Goal: Task Accomplishment & Management: Use online tool/utility

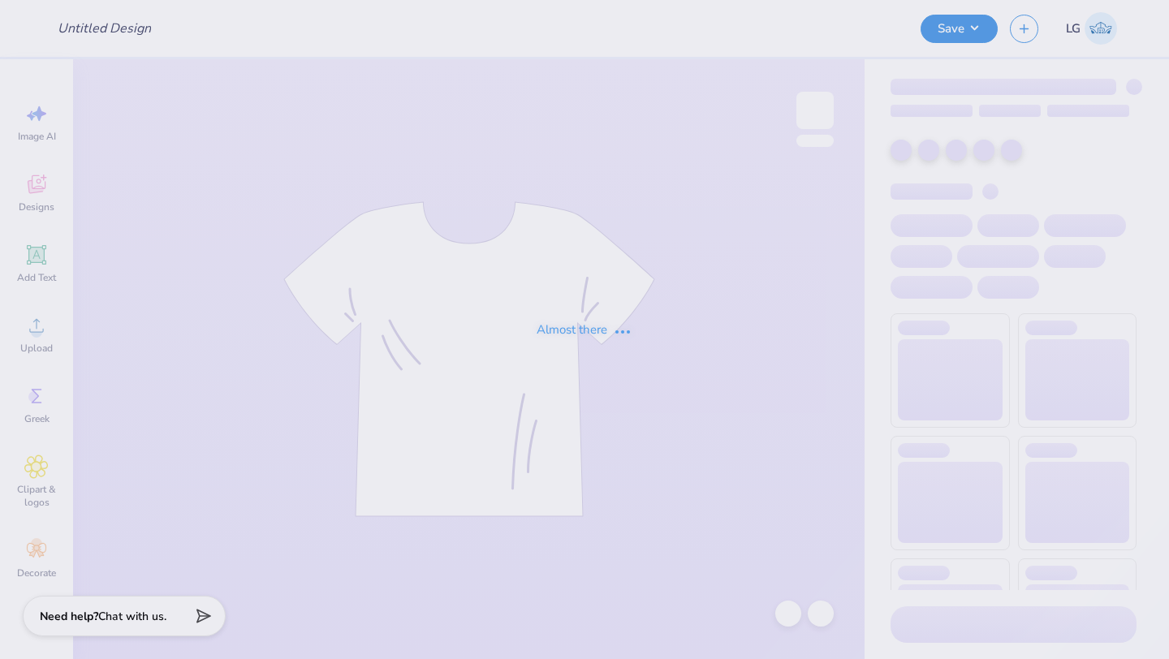
type input "Fleece Quarter Zip"
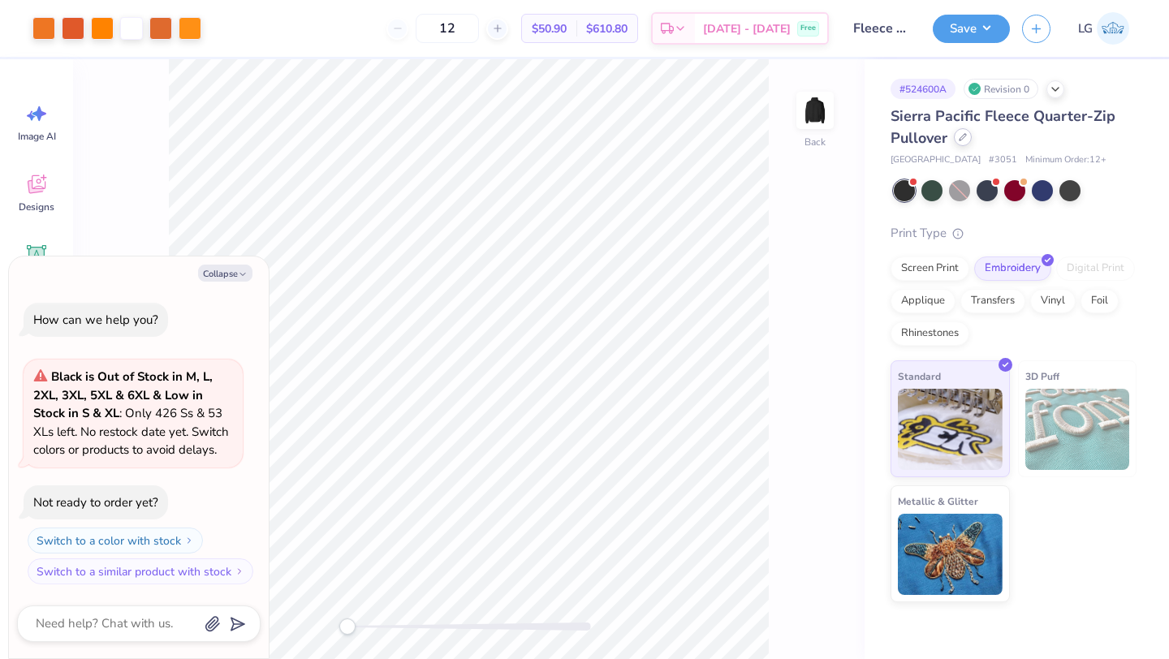
click at [968, 144] on div "Sierra Pacific Fleece Quarter-Zip Pullover" at bounding box center [1013, 128] width 246 height 44
click at [965, 142] on div at bounding box center [963, 137] width 18 height 18
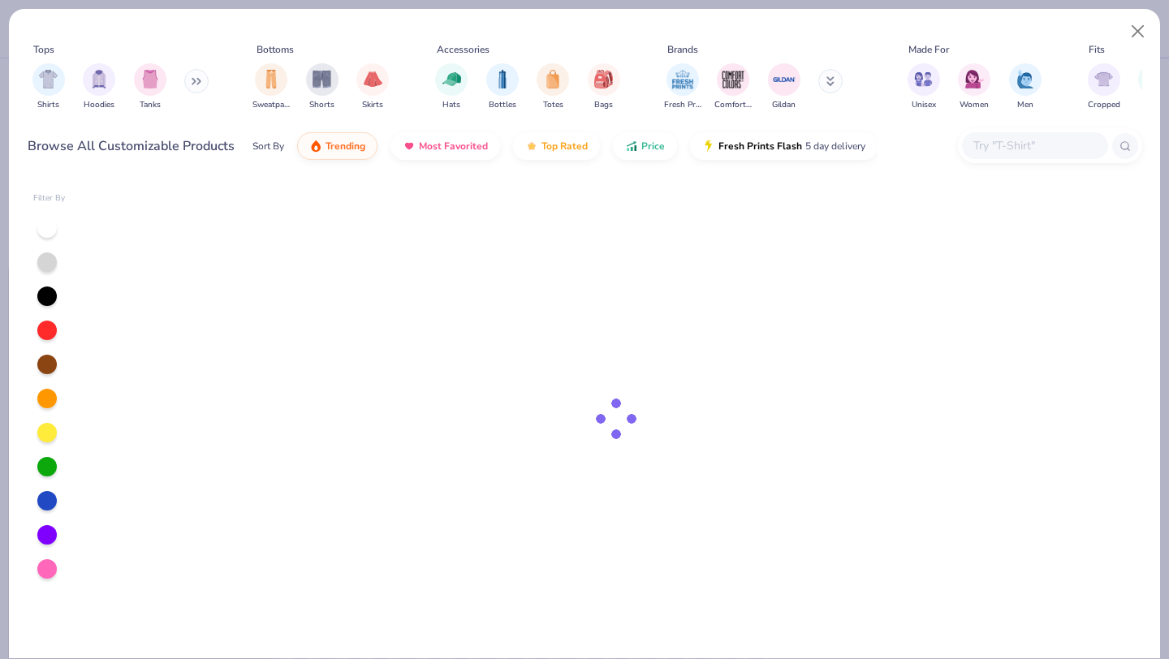
type textarea "x"
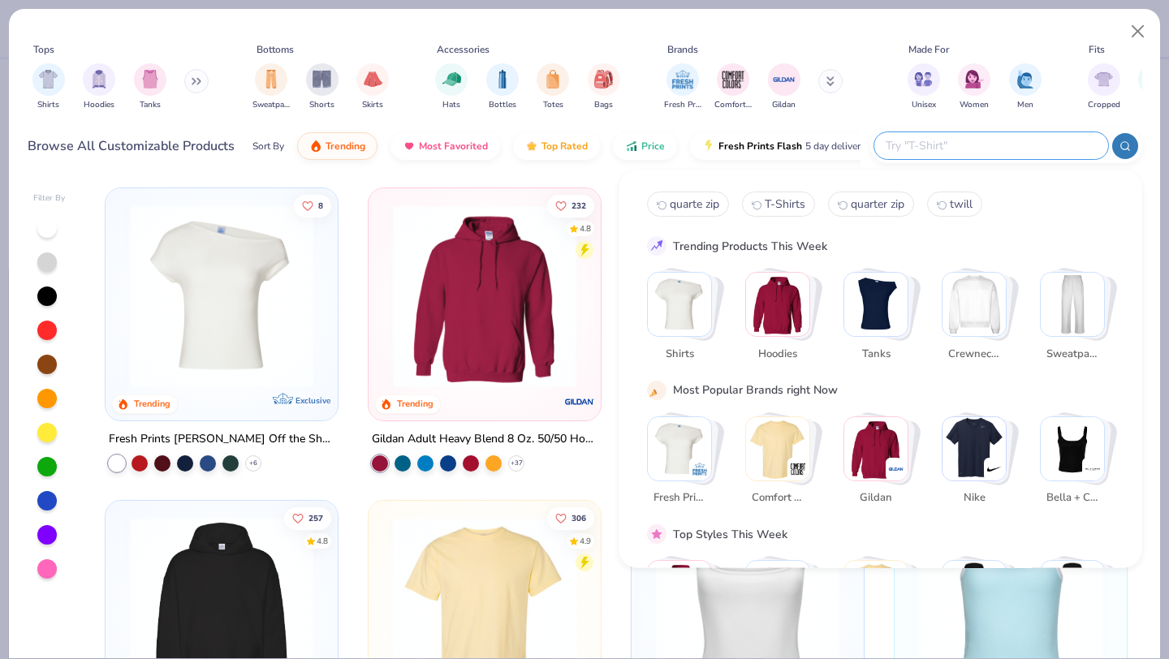
click at [986, 147] on input "text" at bounding box center [990, 145] width 213 height 19
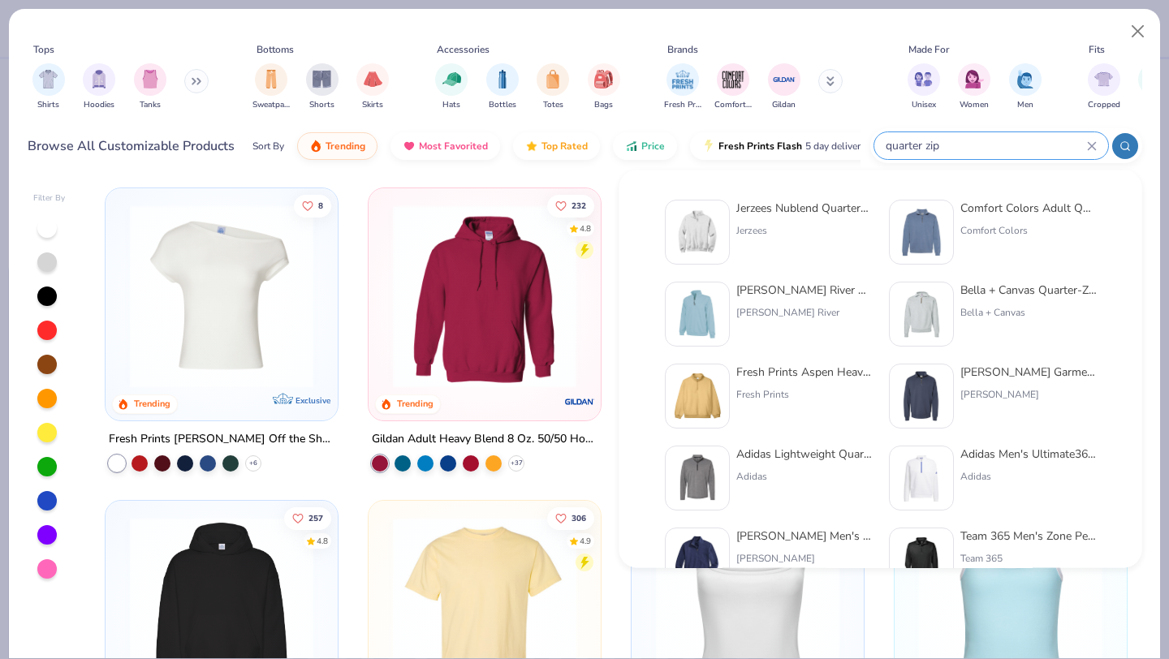
click at [1124, 145] on icon at bounding box center [1124, 145] width 11 height 11
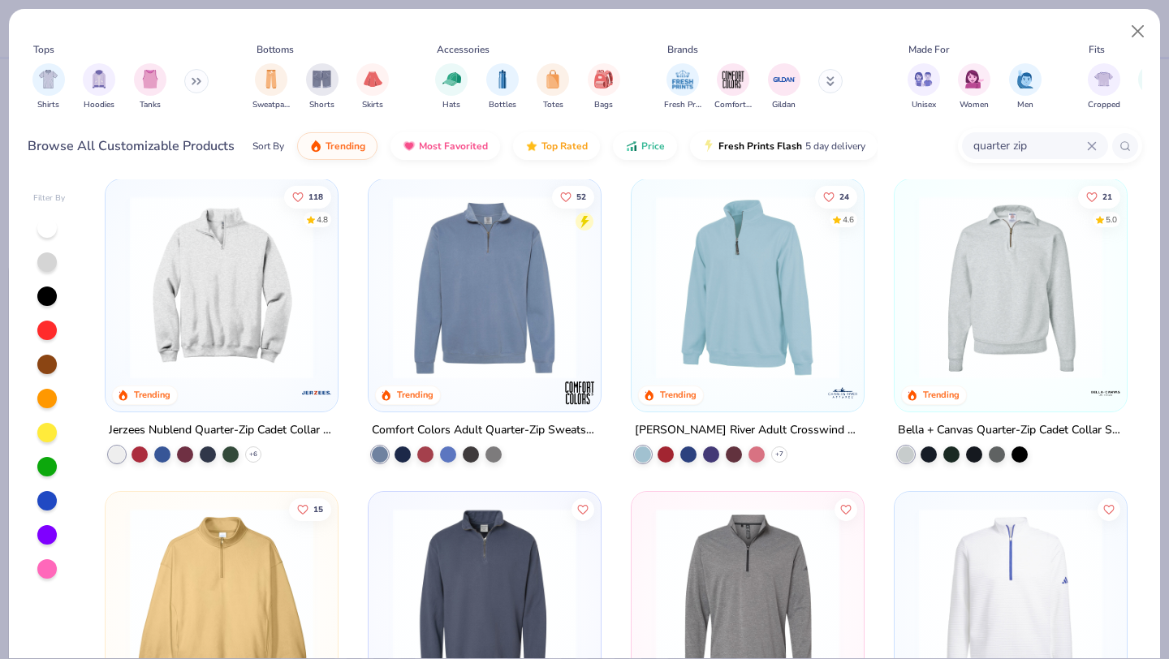
scroll to position [10, 0]
type input "quarter zip"
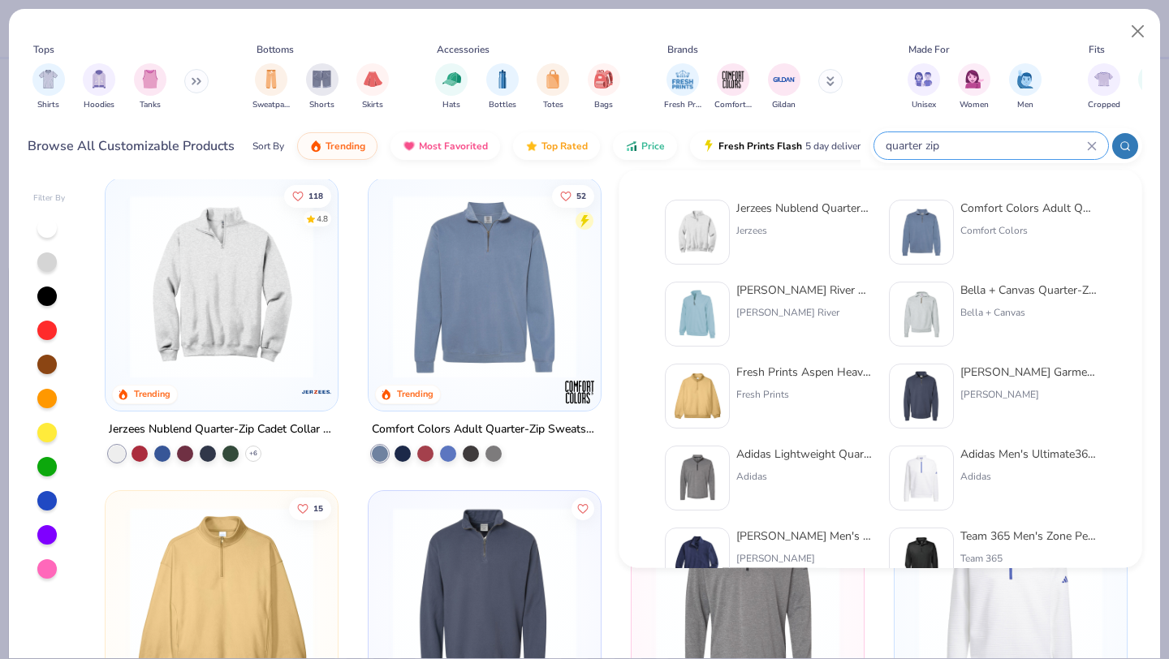
drag, startPoint x: 950, startPoint y: 142, endPoint x: 866, endPoint y: 147, distance: 83.7
click at [866, 147] on div "Browse All Customizable Products Sort By Trending Most Favorited Top Rated Pric…" at bounding box center [585, 145] width 1114 height 45
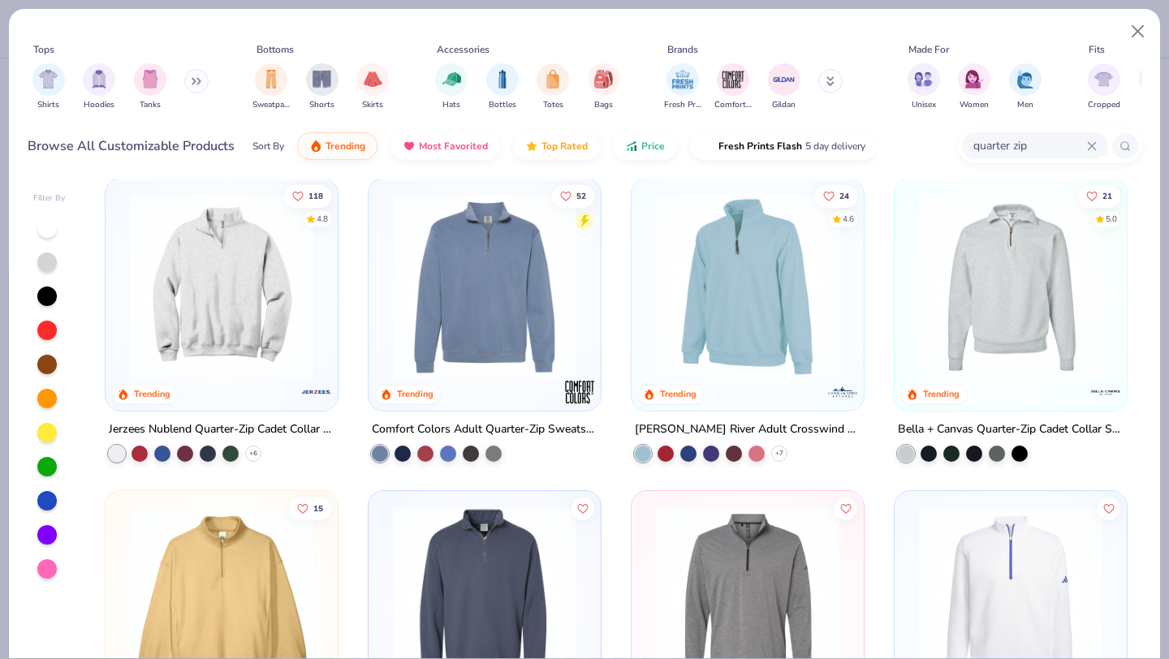
click at [1088, 144] on icon at bounding box center [1092, 146] width 10 height 10
click at [1088, 144] on input "text" at bounding box center [1034, 145] width 125 height 19
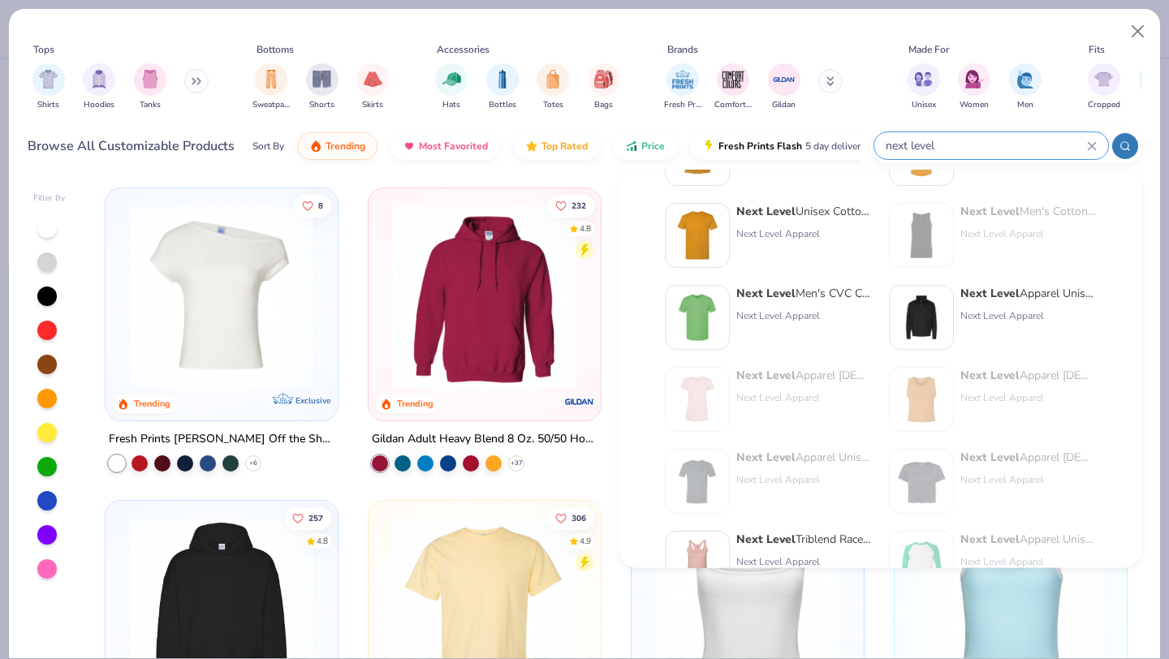
scroll to position [177, 0]
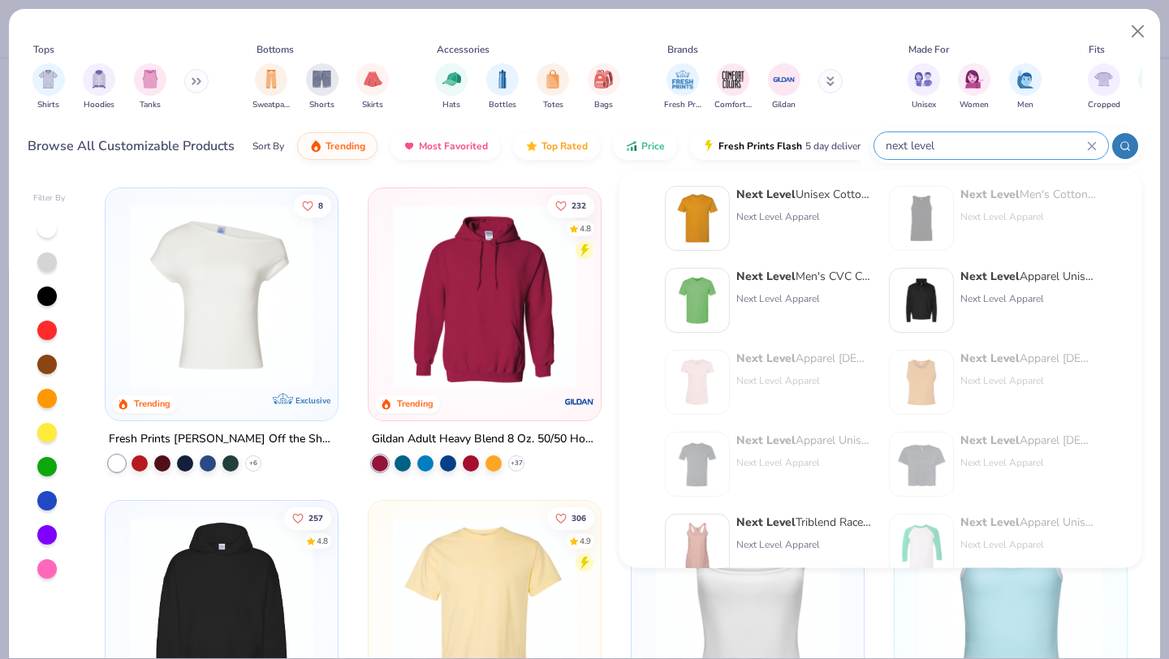
type input "next level"
click at [957, 303] on div "Next Level Apparel Unisex Fleece Quarter-Zip Next Level Apparel" at bounding box center [993, 301] width 208 height 65
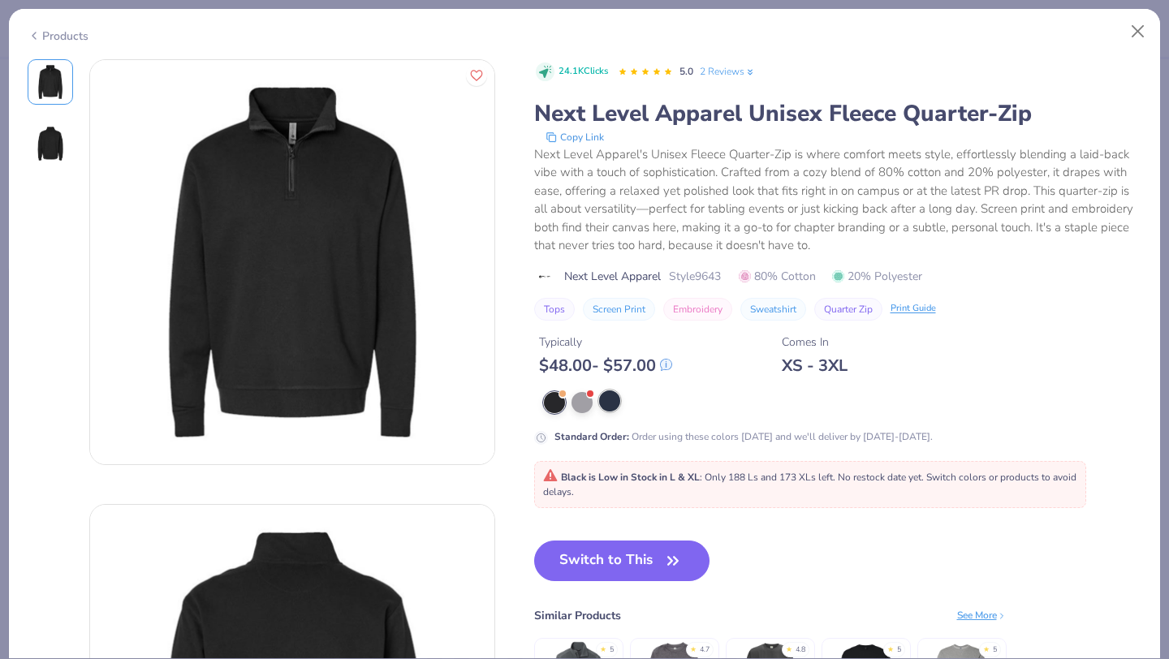
click at [608, 393] on div at bounding box center [609, 400] width 21 height 21
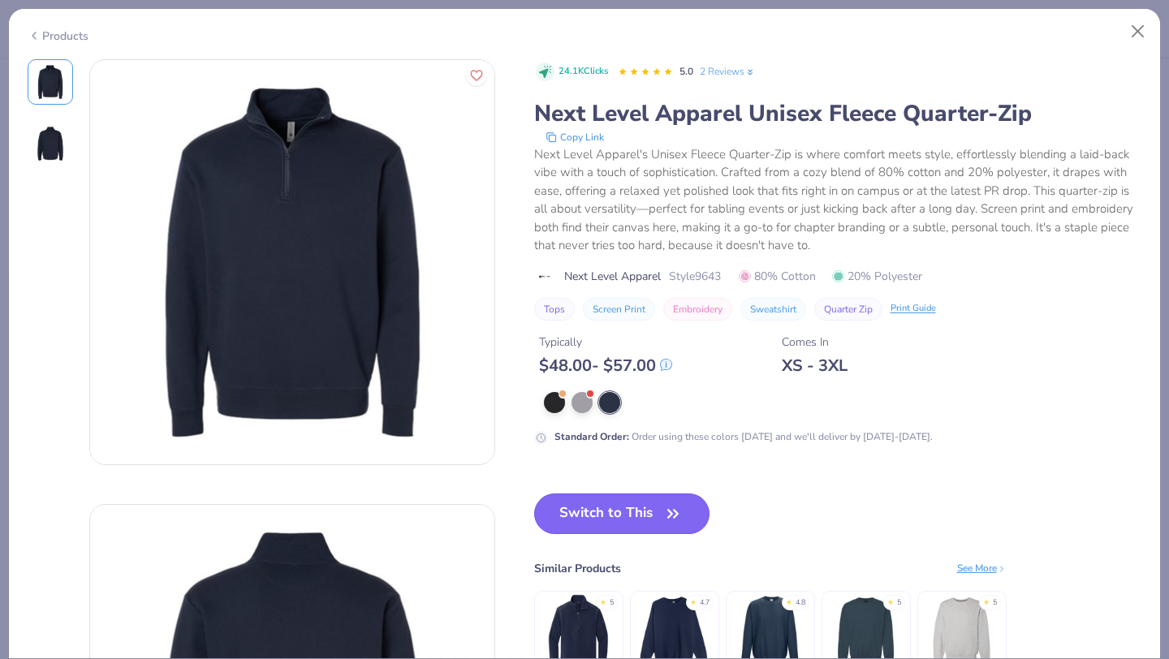
click at [597, 516] on button "Switch to This" at bounding box center [622, 513] width 176 height 41
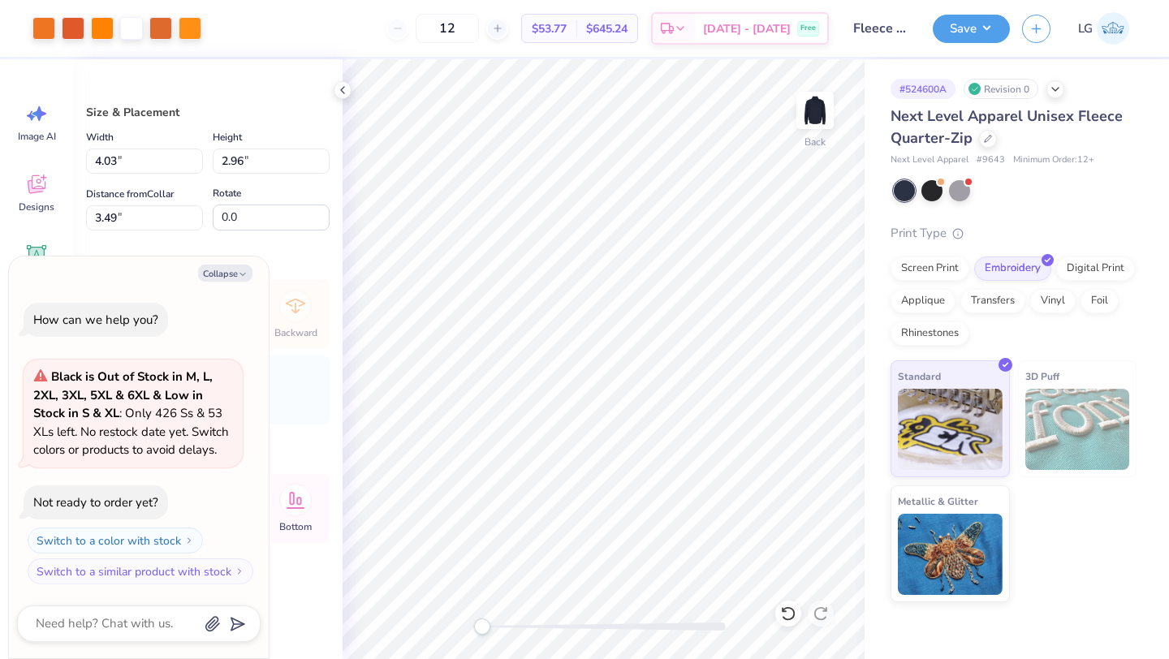
type textarea "x"
type input "3.48"
type input "2.56"
type input "3.41"
click at [963, 33] on button "Save" at bounding box center [971, 26] width 77 height 28
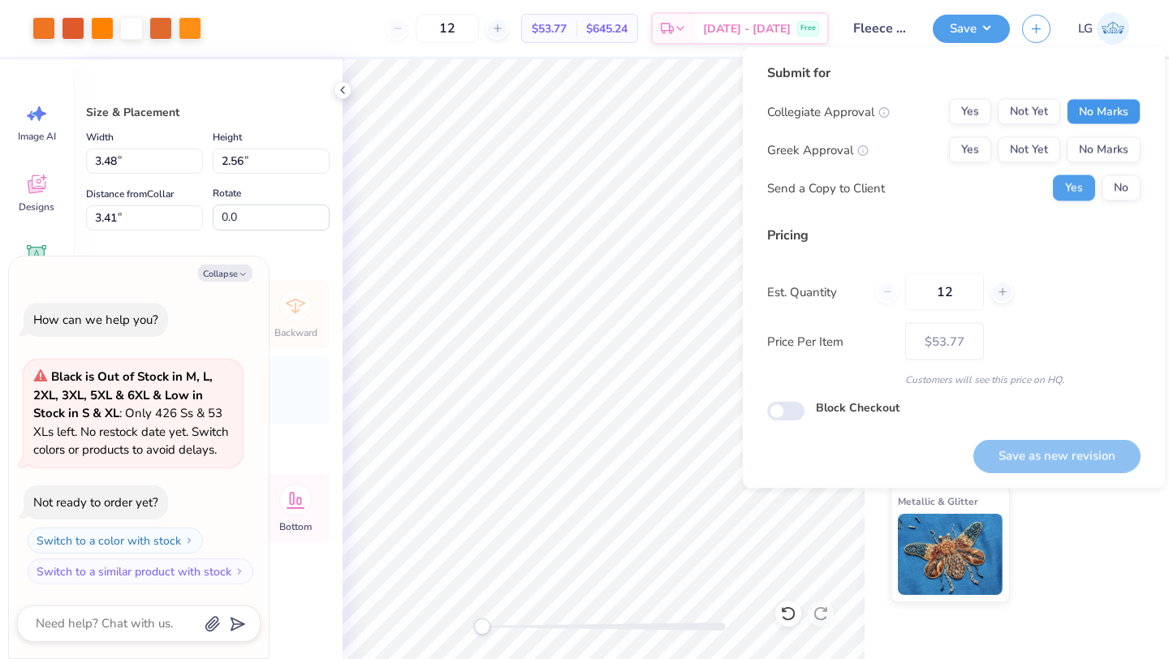
click at [1097, 99] on button "No Marks" at bounding box center [1104, 112] width 74 height 26
click at [1097, 149] on button "No Marks" at bounding box center [1104, 150] width 74 height 26
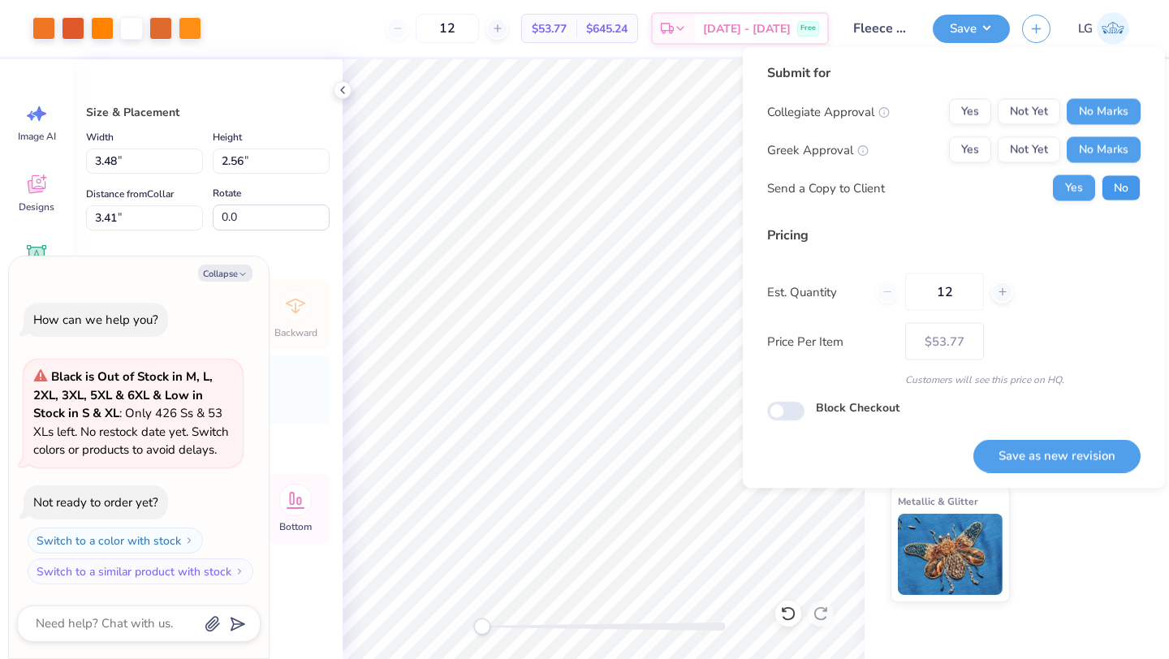
click at [1132, 195] on button "No" at bounding box center [1120, 188] width 39 height 26
click at [1022, 450] on button "Save as new revision" at bounding box center [1056, 455] width 167 height 33
type textarea "x"
type input "– –"
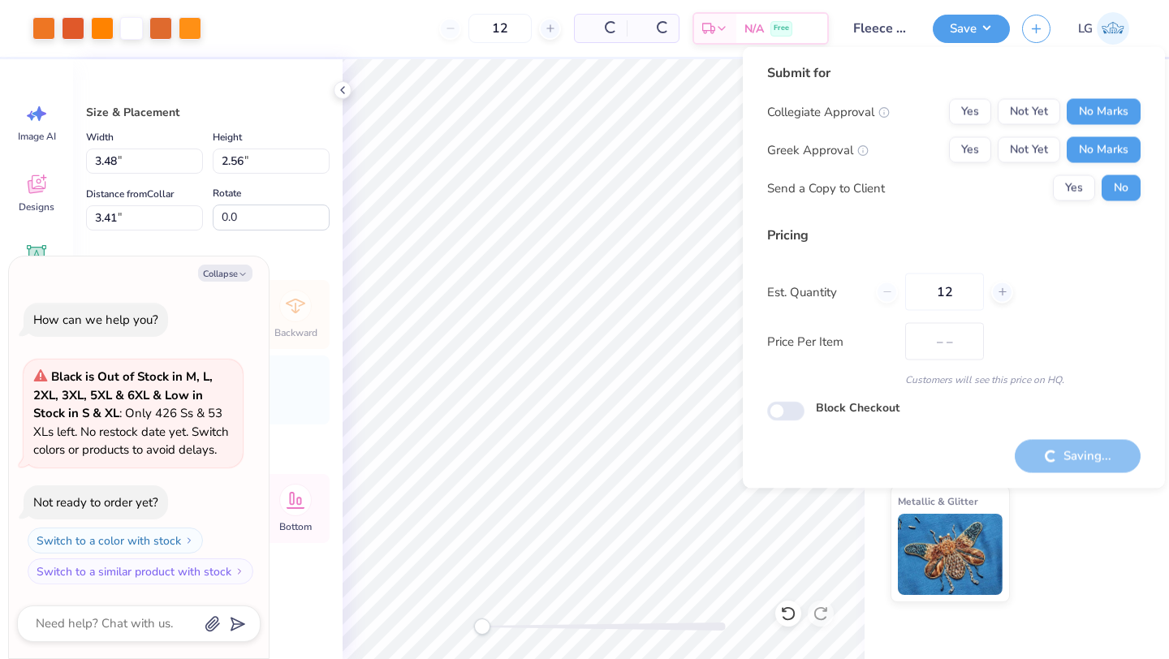
type textarea "x"
type input "$53.77"
type textarea "x"
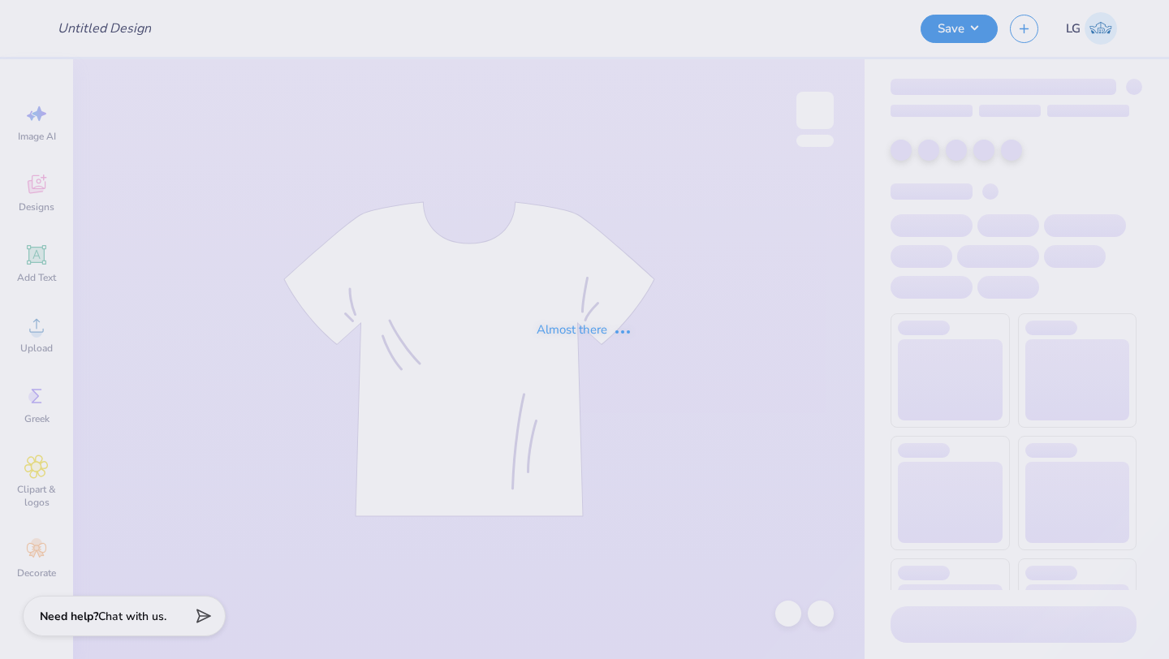
type input "Fleece Quarter Zip"
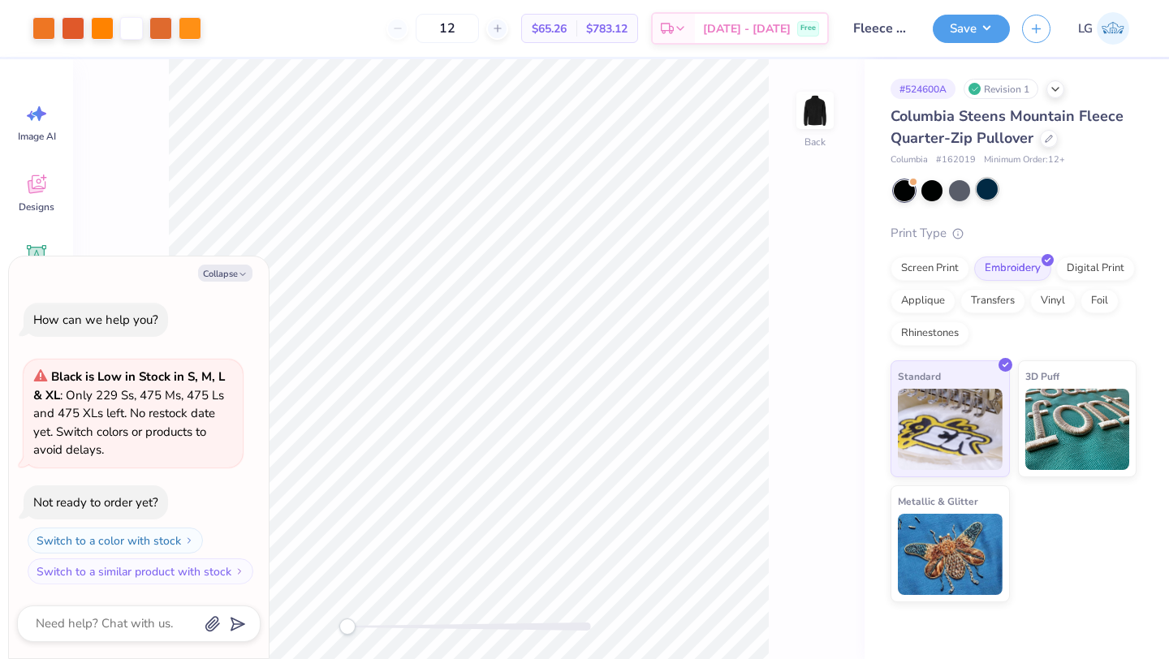
click at [989, 195] on div at bounding box center [986, 189] width 21 height 21
click at [968, 36] on button "Save" at bounding box center [971, 26] width 77 height 28
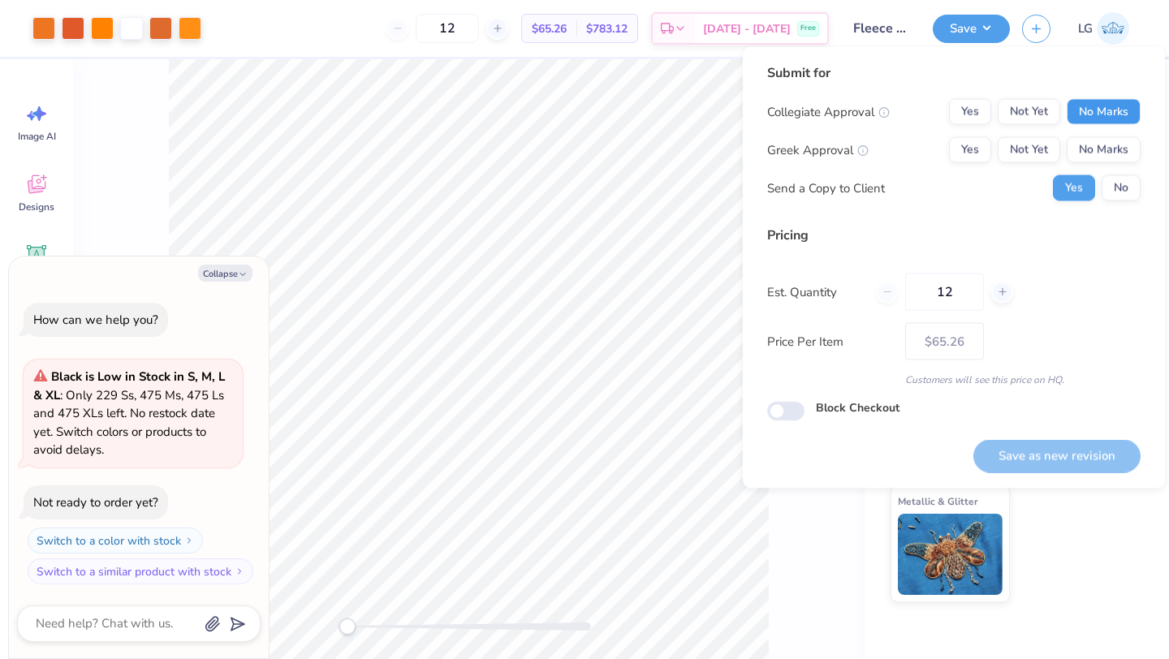
click at [1101, 114] on button "No Marks" at bounding box center [1104, 112] width 74 height 26
click at [1101, 137] on button "No Marks" at bounding box center [1104, 150] width 74 height 26
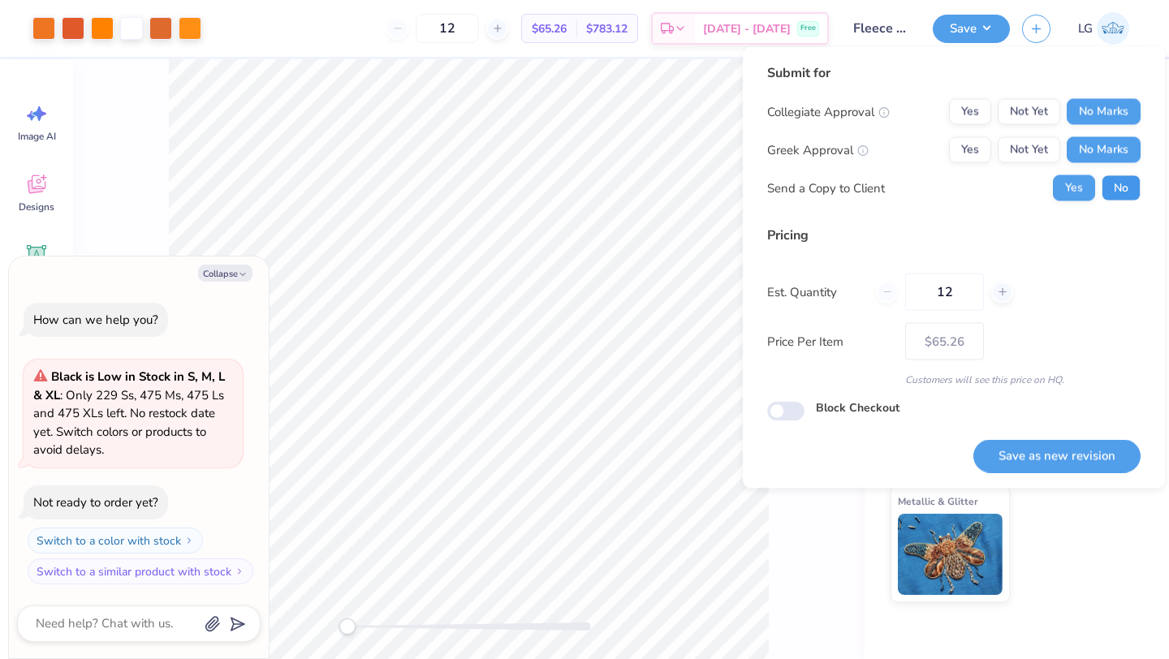
click at [1111, 196] on button "No" at bounding box center [1120, 188] width 39 height 26
click at [1050, 454] on button "Save as new revision" at bounding box center [1056, 455] width 167 height 33
type textarea "x"
type input "– –"
type textarea "x"
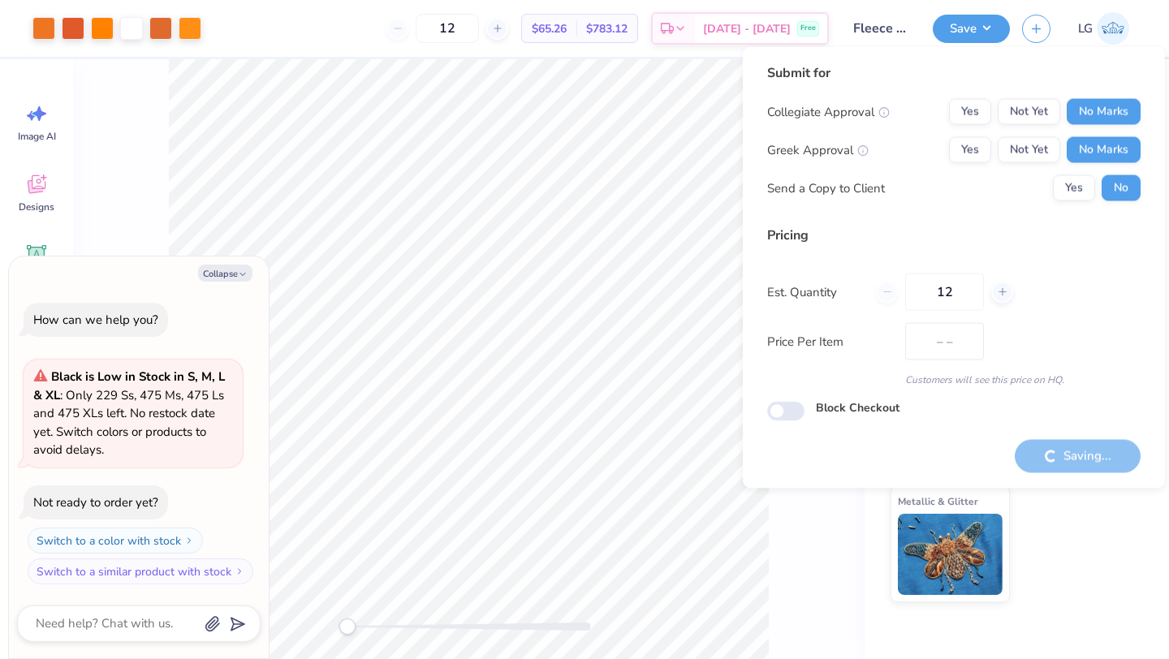
type input "$65.26"
type textarea "x"
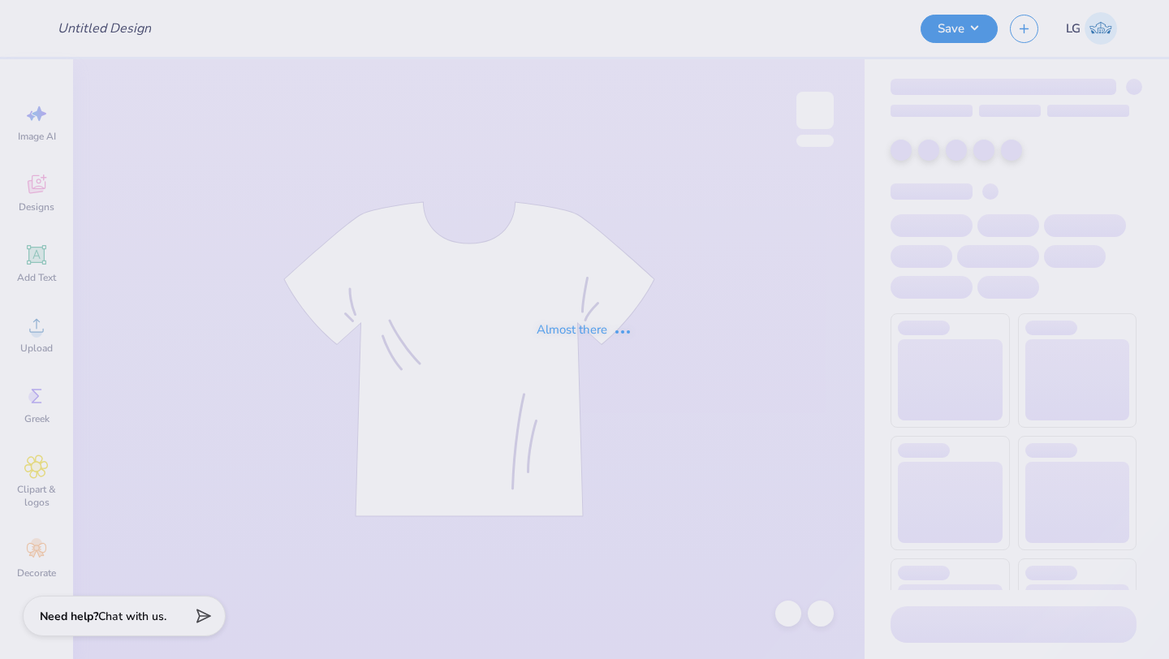
type input "Fleece Vest"
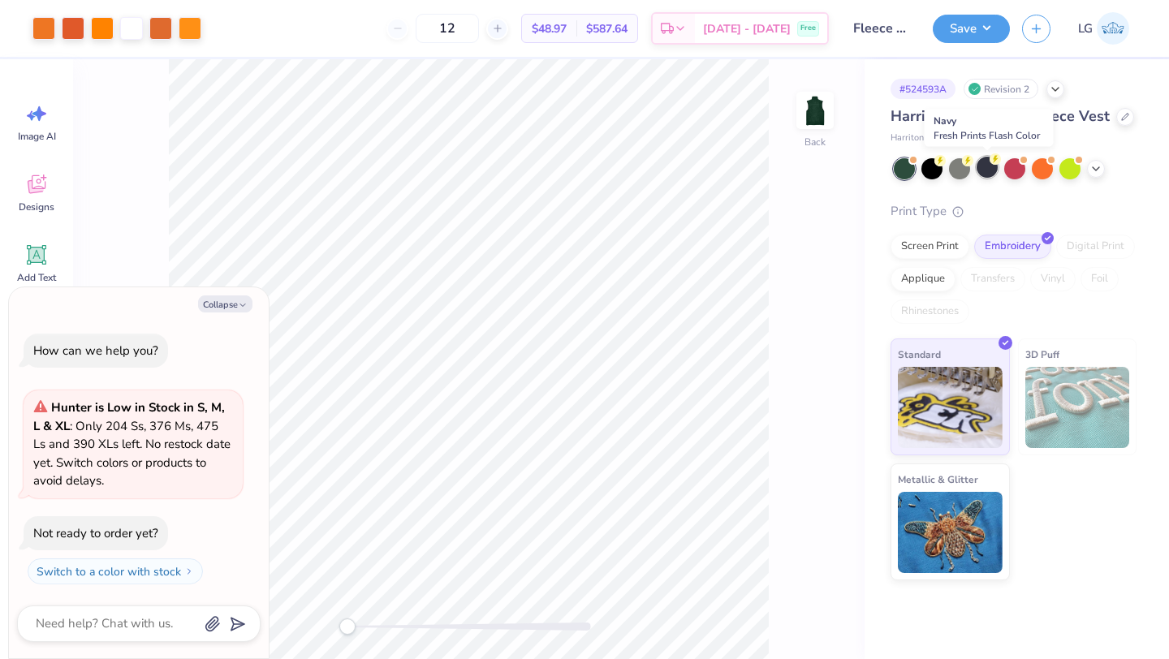
click at [989, 167] on div at bounding box center [986, 167] width 21 height 21
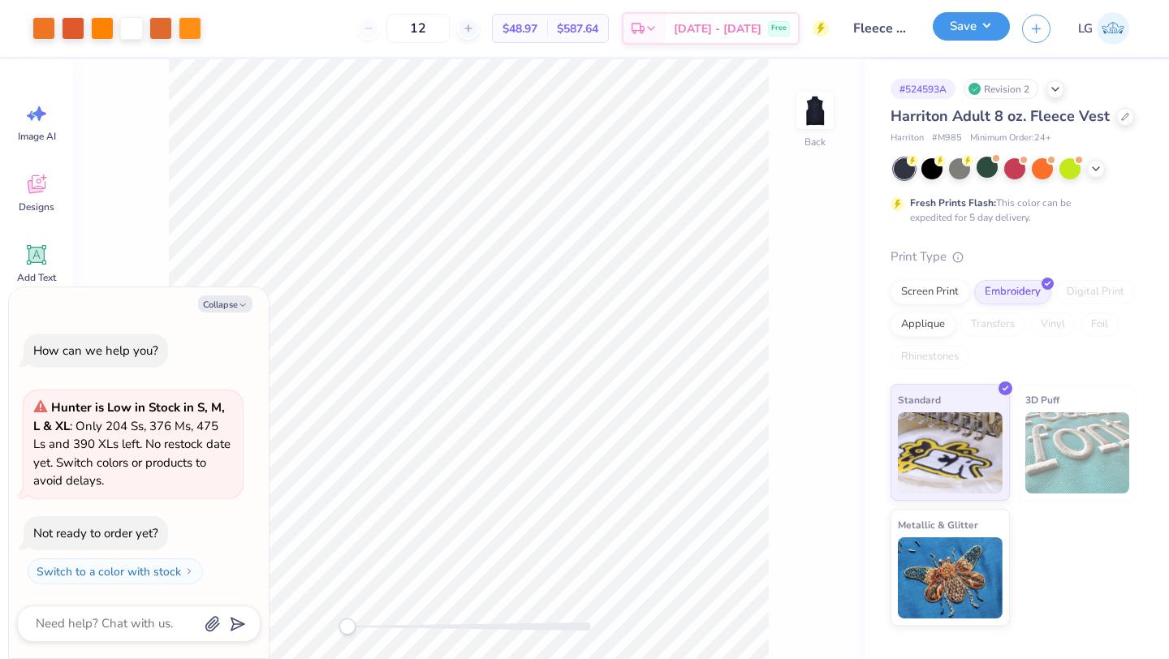
click at [959, 40] on button "Save" at bounding box center [971, 26] width 77 height 28
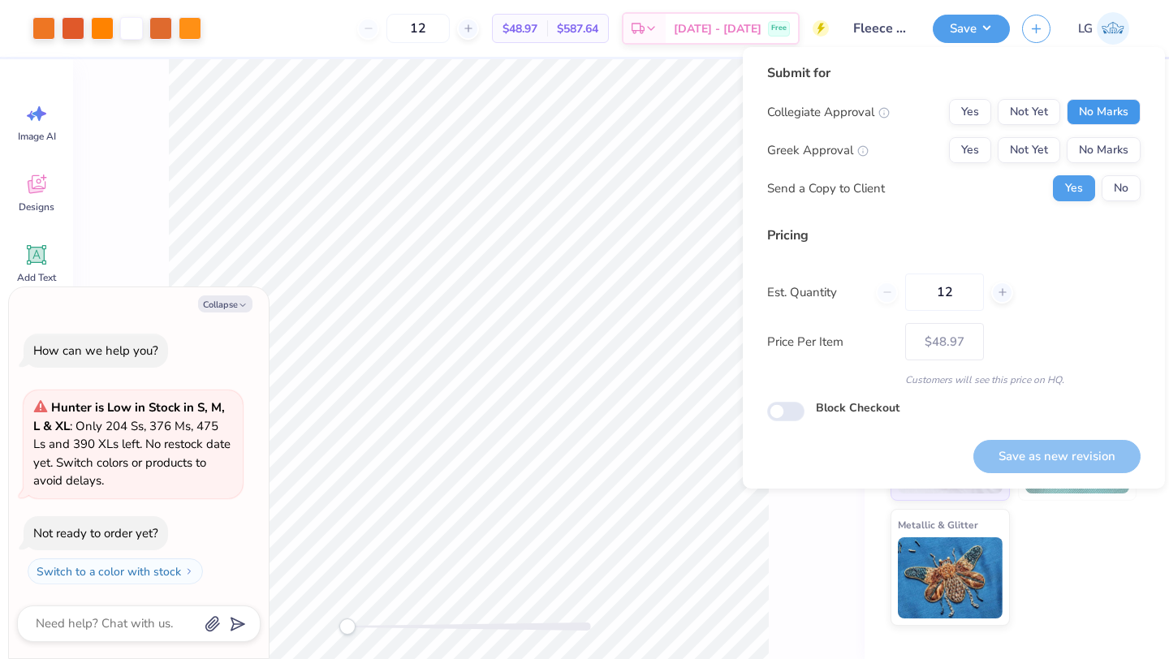
click at [1080, 104] on button "No Marks" at bounding box center [1104, 112] width 74 height 26
click at [1094, 143] on button "No Marks" at bounding box center [1104, 150] width 74 height 26
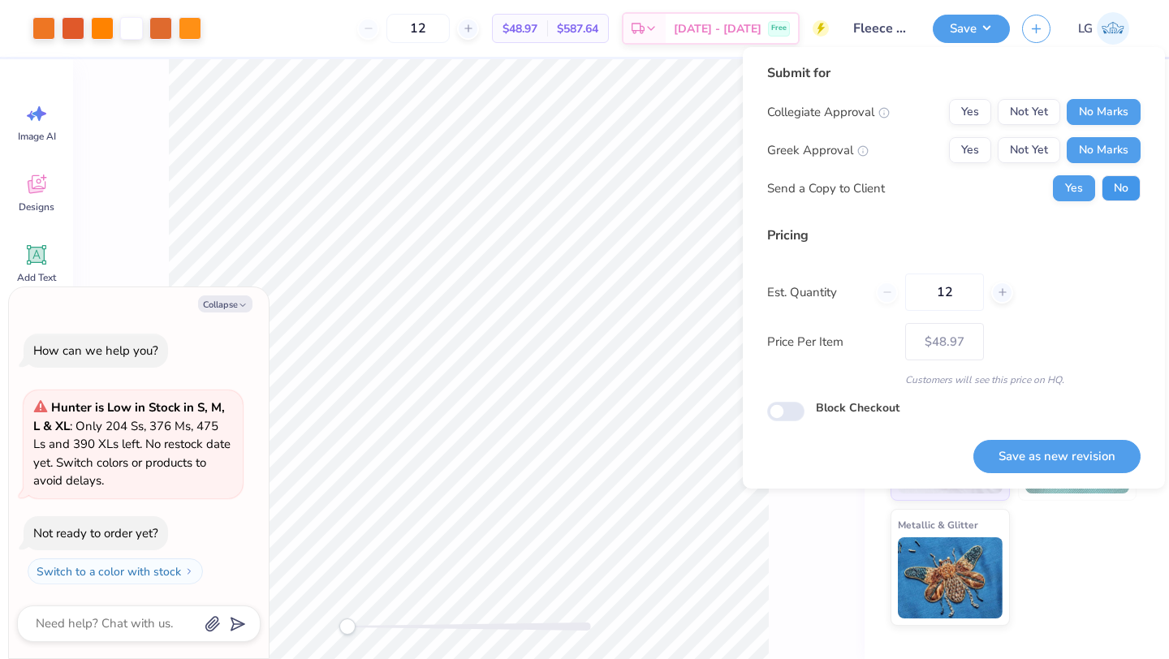
click at [1110, 195] on button "No" at bounding box center [1120, 188] width 39 height 26
click at [1049, 442] on button "Save as new revision" at bounding box center [1056, 456] width 167 height 33
type textarea "x"
type input "– –"
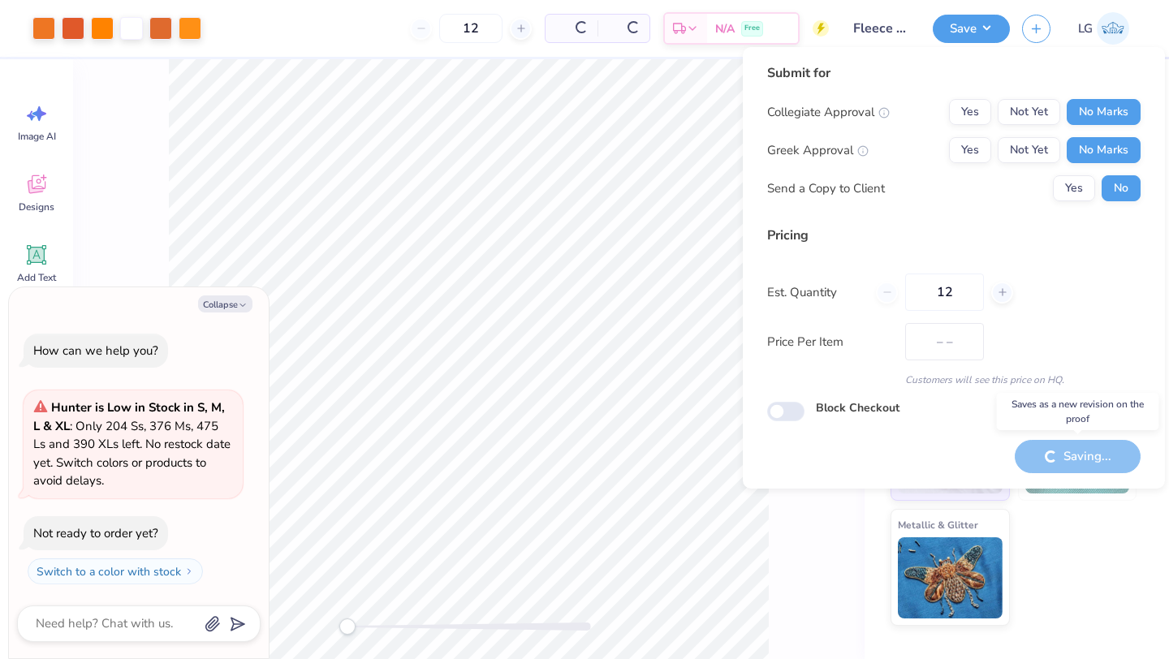
type textarea "x"
type input "$48.97"
type textarea "x"
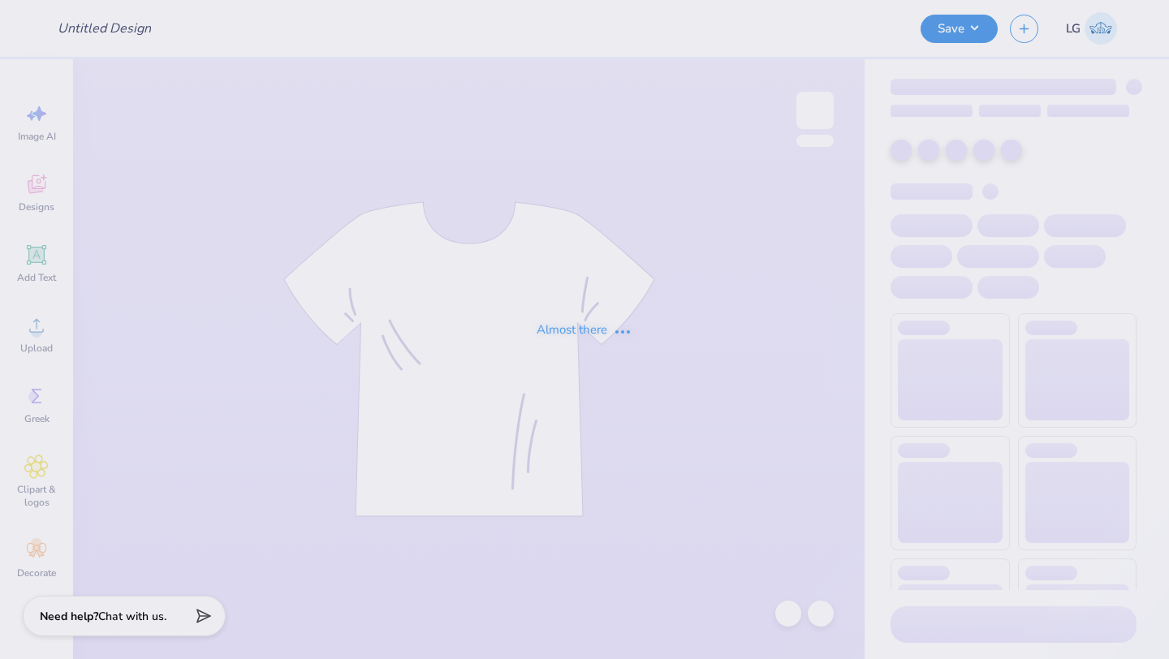
type input "Fleece Vest"
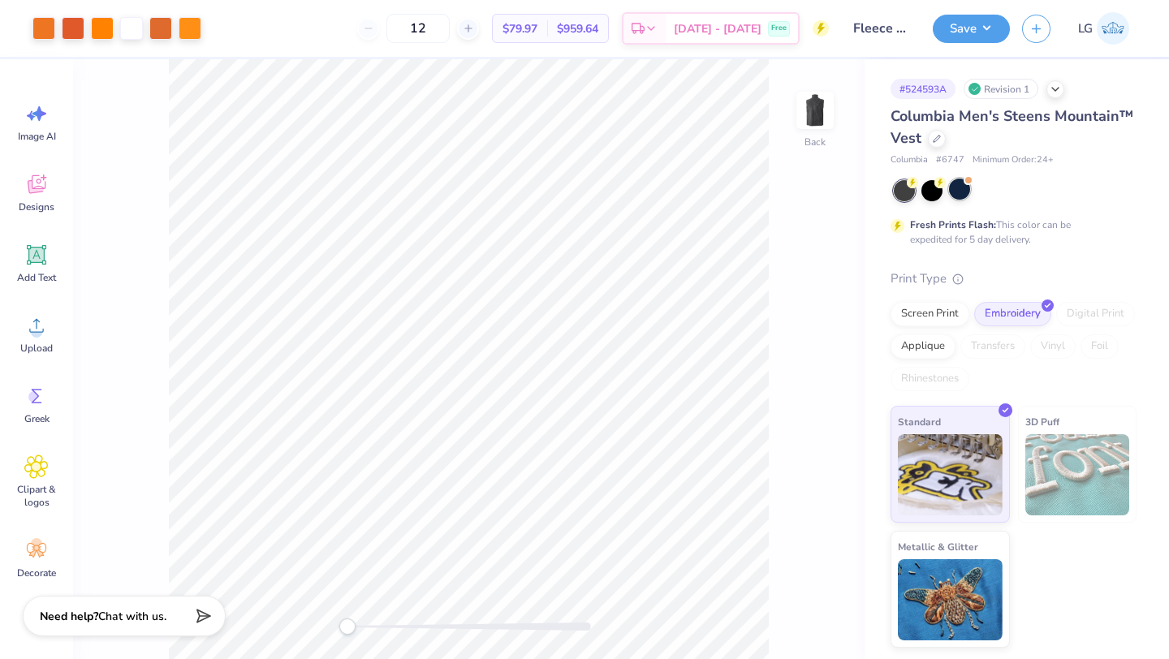
click at [951, 187] on div at bounding box center [959, 189] width 21 height 21
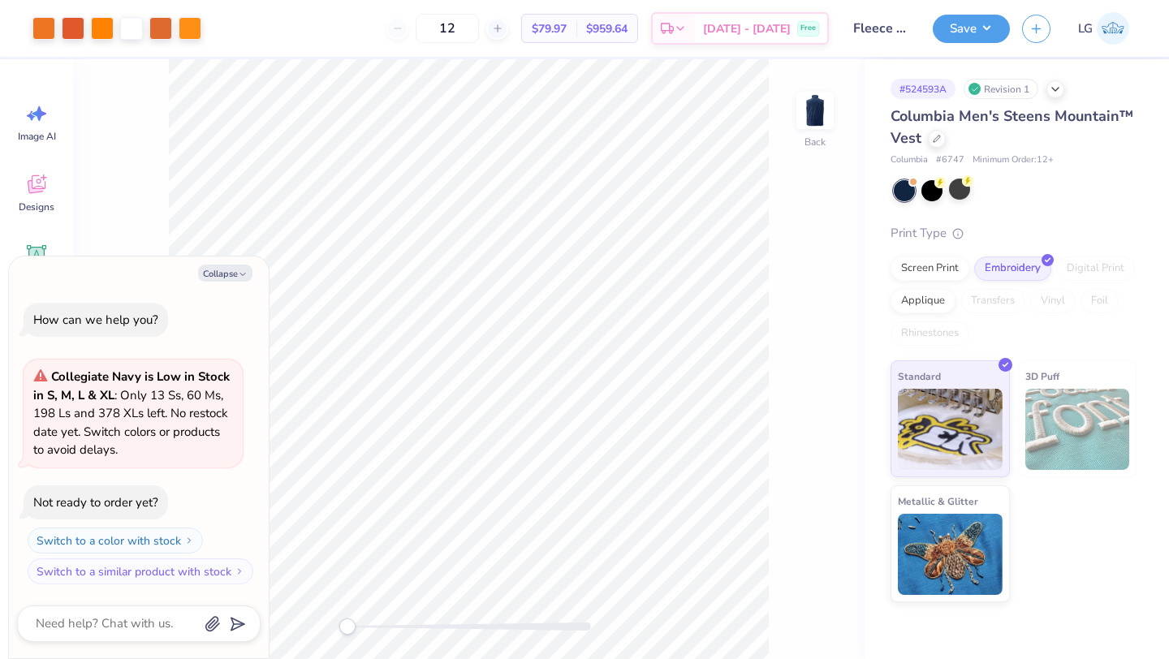
click at [962, 43] on div "Save LG" at bounding box center [1051, 28] width 236 height 57
click at [975, 33] on button "Save" at bounding box center [971, 26] width 77 height 28
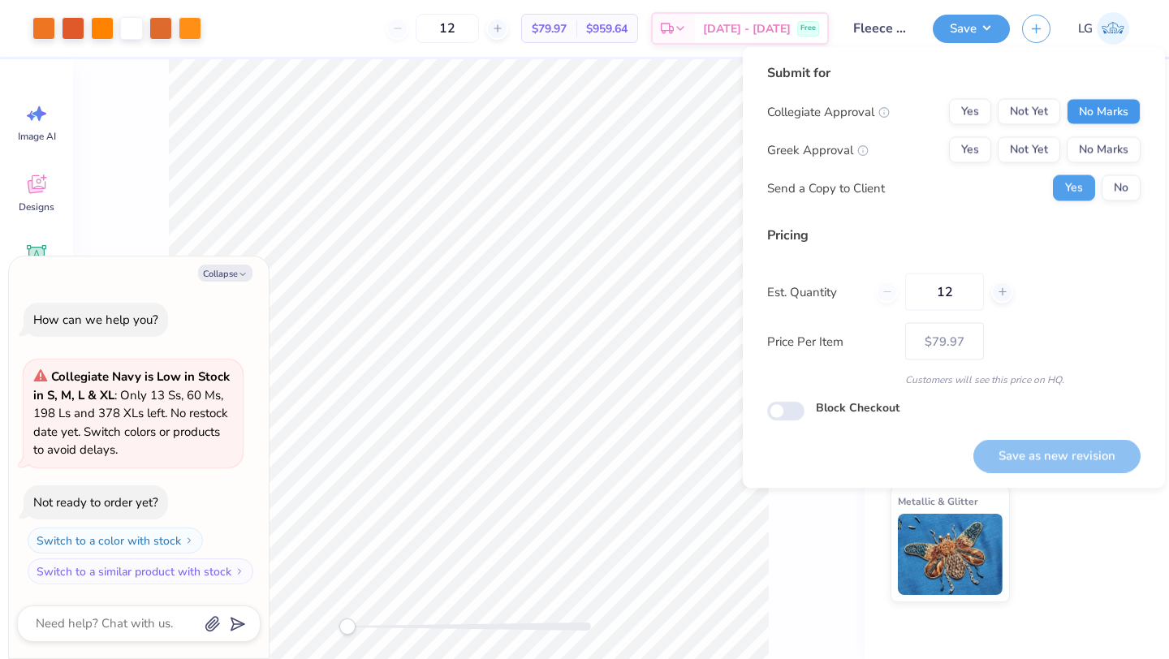
click at [1114, 98] on div "Submit for Collegiate Approval Yes Not Yet No Marks Greek Approval Yes Not Yet …" at bounding box center [953, 138] width 373 height 150
click at [1114, 156] on button "No Marks" at bounding box center [1104, 150] width 74 height 26
click at [1123, 198] on button "No" at bounding box center [1120, 188] width 39 height 26
click at [1118, 109] on button "No Marks" at bounding box center [1104, 112] width 74 height 26
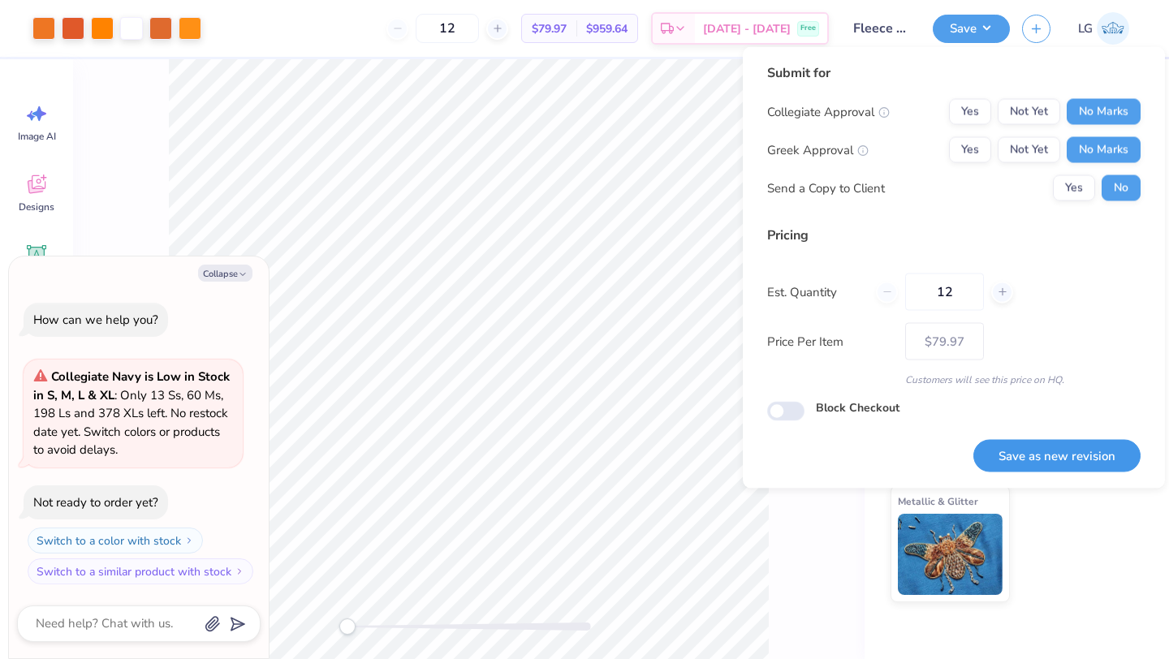
click at [1046, 451] on button "Save as new revision" at bounding box center [1056, 455] width 167 height 33
type textarea "x"
type input "– –"
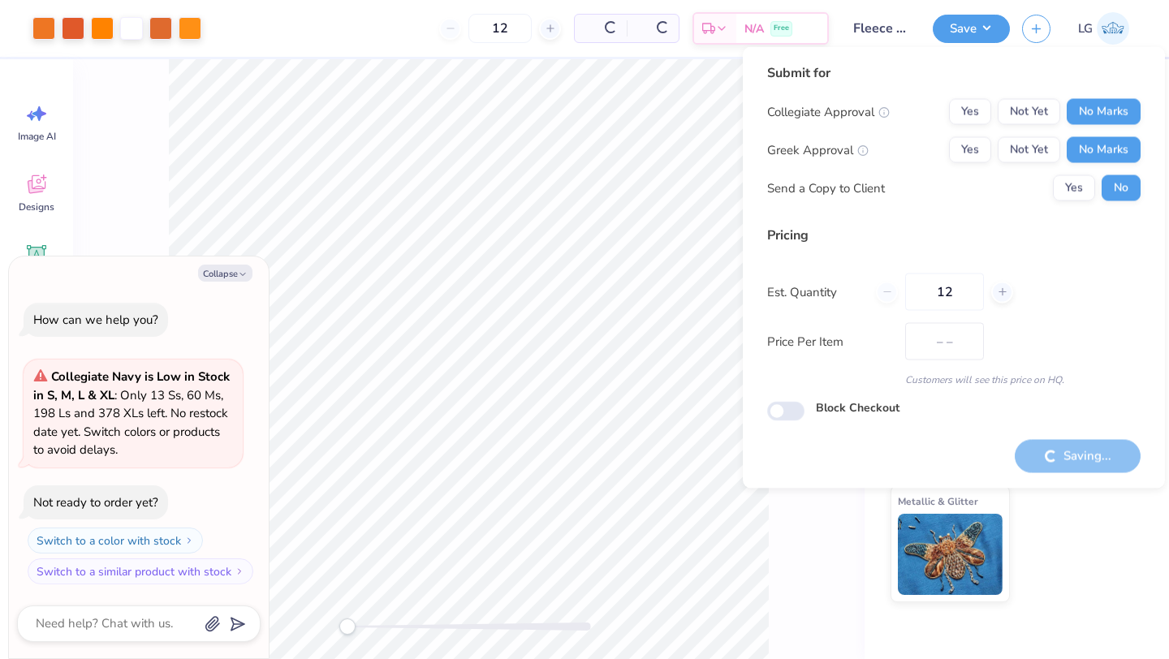
type textarea "x"
type input "$79.97"
type textarea "x"
